Goal: Task Accomplishment & Management: Complete application form

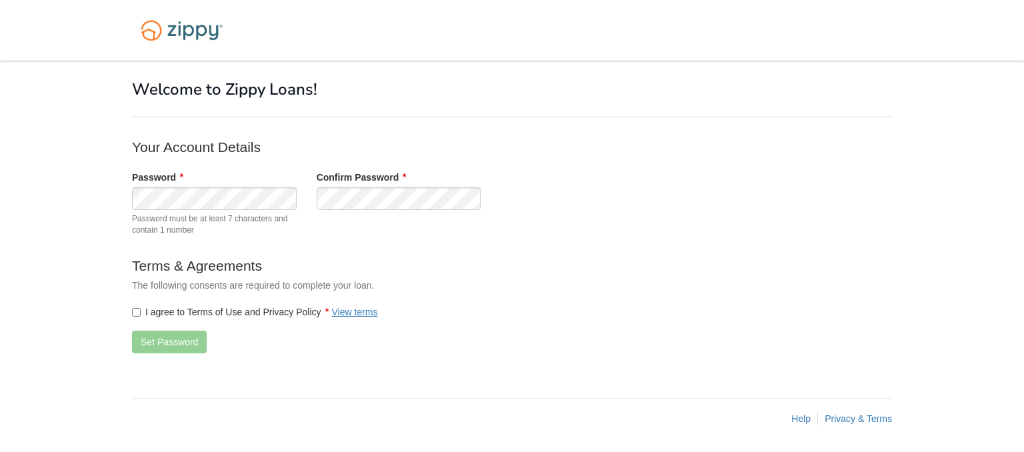
click at [201, 227] on span "Password must be at least 7 characters and contain 1 number" at bounding box center [214, 224] width 165 height 23
click at [371, 211] on div "Password Password must be at least 7 characters and contain 1 number Confirm Pa…" at bounding box center [398, 207] width 553 height 72
click at [171, 339] on button "Set Password" at bounding box center [169, 342] width 75 height 23
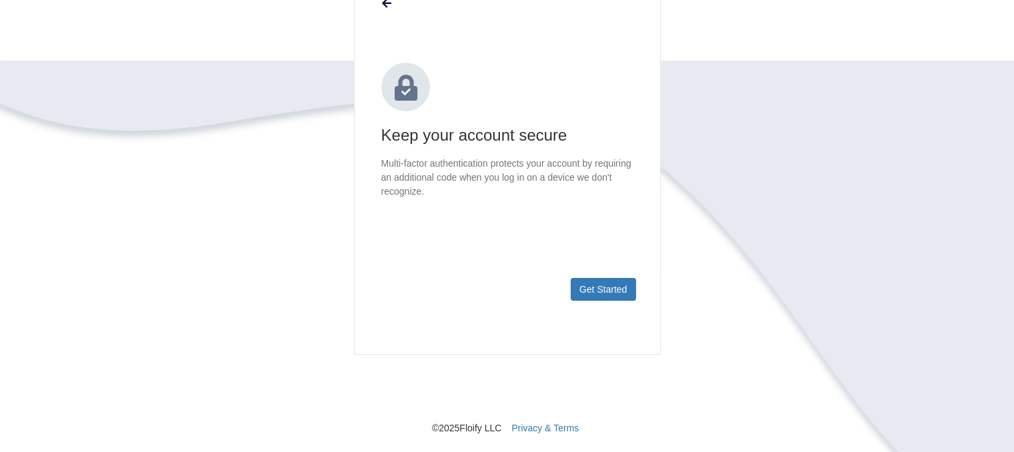
scroll to position [136, 0]
click at [605, 292] on button "Get Started" at bounding box center [603, 289] width 65 height 23
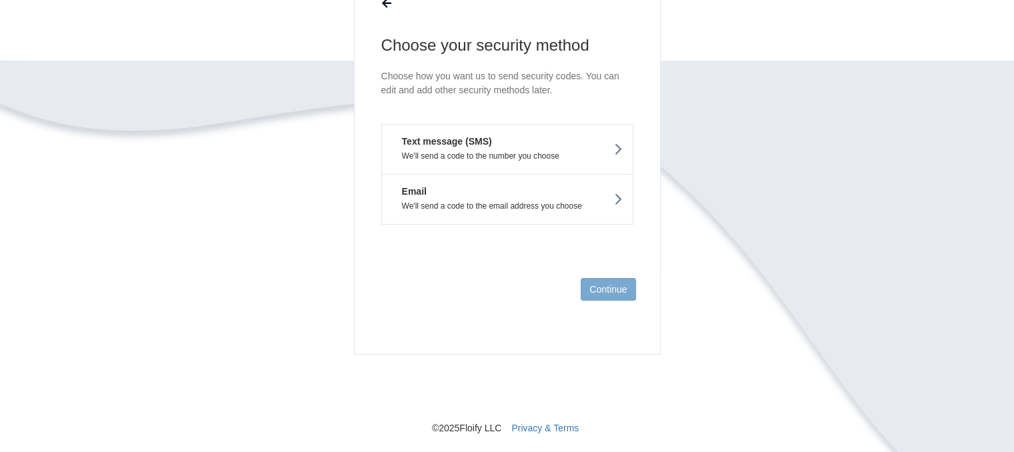
click at [613, 150] on icon at bounding box center [617, 149] width 9 height 15
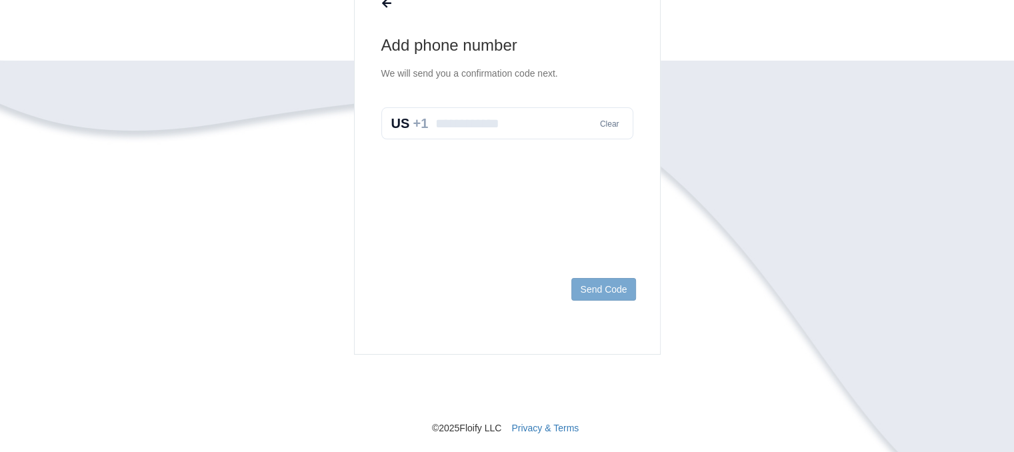
click at [527, 119] on input "text" at bounding box center [507, 123] width 252 height 32
type input "**********"
click at [587, 291] on button "Send Code" at bounding box center [603, 289] width 64 height 23
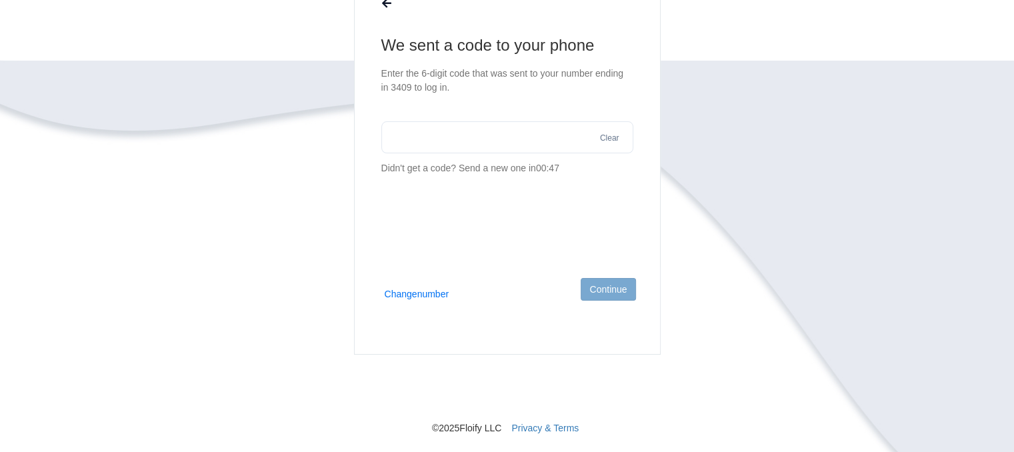
click at [483, 147] on input "text" at bounding box center [507, 137] width 252 height 32
type input "******"
click at [606, 290] on button "Continue" at bounding box center [608, 289] width 55 height 23
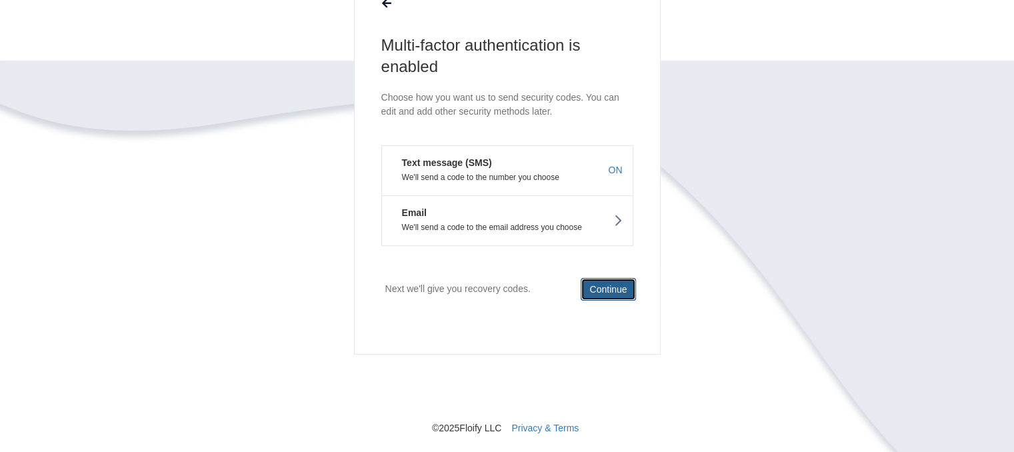
click at [612, 289] on button "Continue" at bounding box center [608, 289] width 55 height 23
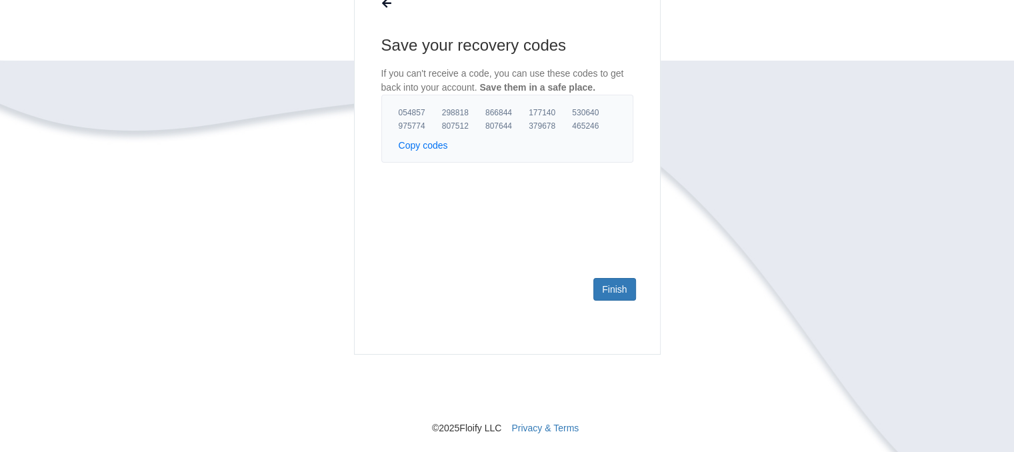
click at [425, 143] on button "Copy codes" at bounding box center [423, 145] width 49 height 13
click at [414, 145] on button "Copy codes" at bounding box center [423, 145] width 49 height 13
click at [485, 145] on span "Copied to clipboard" at bounding box center [491, 145] width 69 height 9
click at [606, 291] on link "Finish" at bounding box center [614, 289] width 42 height 23
